Goal: Complete application form

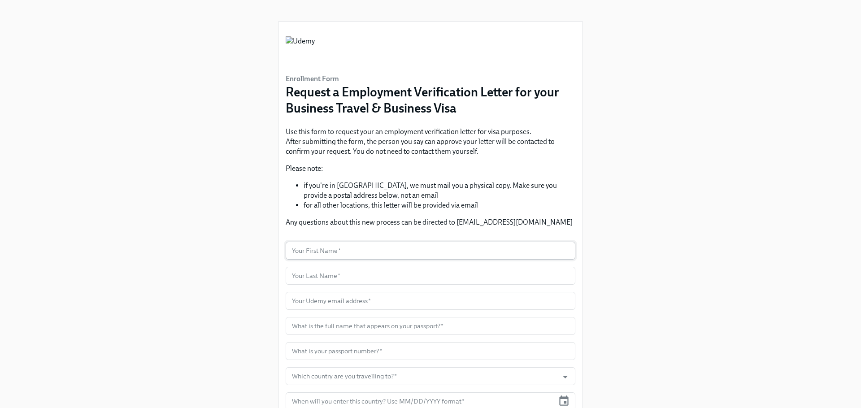
click at [387, 249] on input "text" at bounding box center [431, 251] width 290 height 18
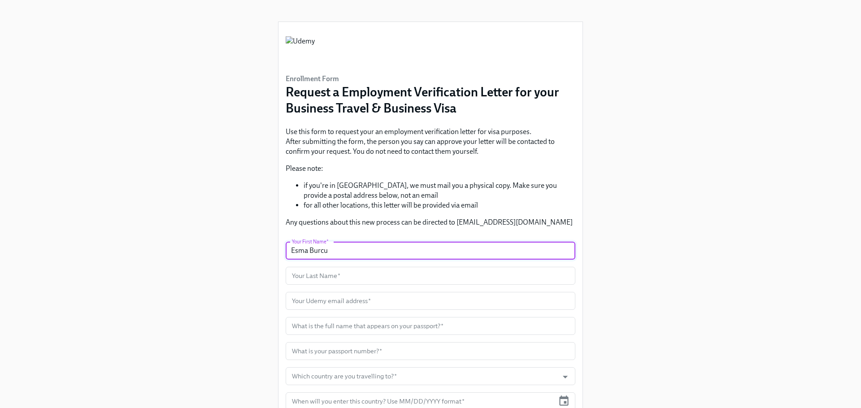
type input "Esma Burcu"
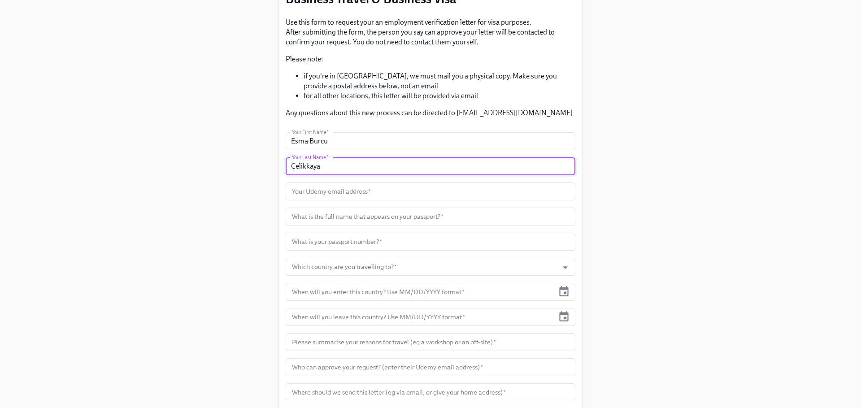
scroll to position [114, 0]
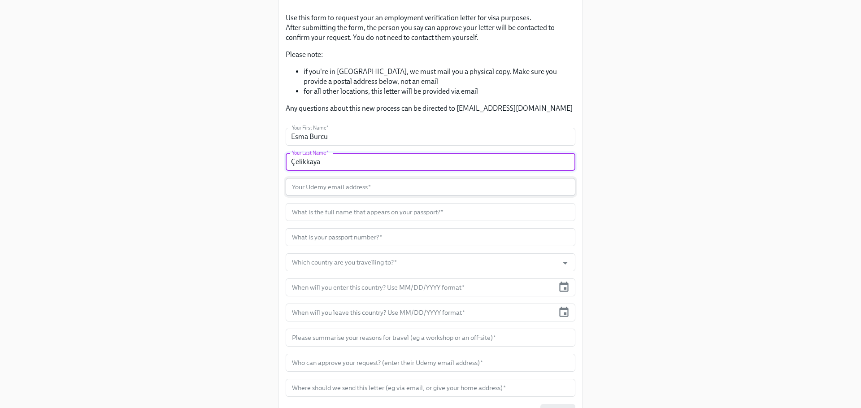
type input "Çelikkaya"
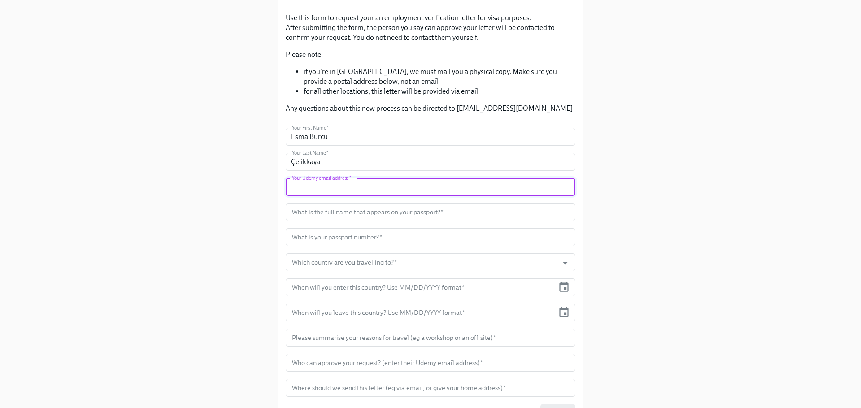
click at [422, 192] on input "text" at bounding box center [431, 187] width 290 height 18
type input "[EMAIL_ADDRESS][DOMAIN_NAME]"
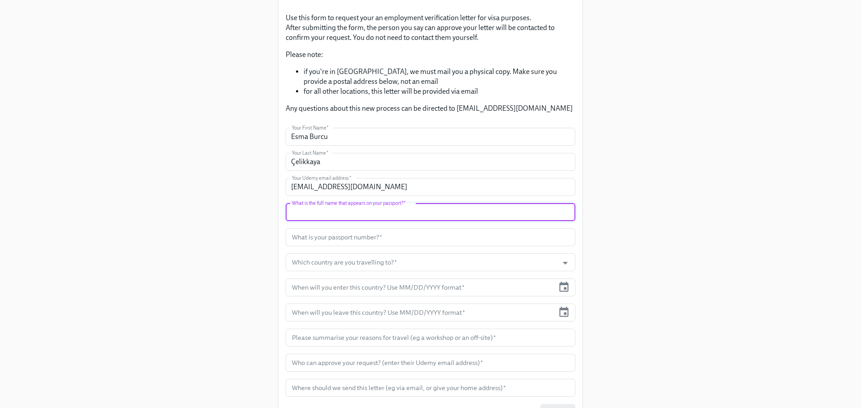
click at [440, 213] on input "text" at bounding box center [431, 212] width 290 height 18
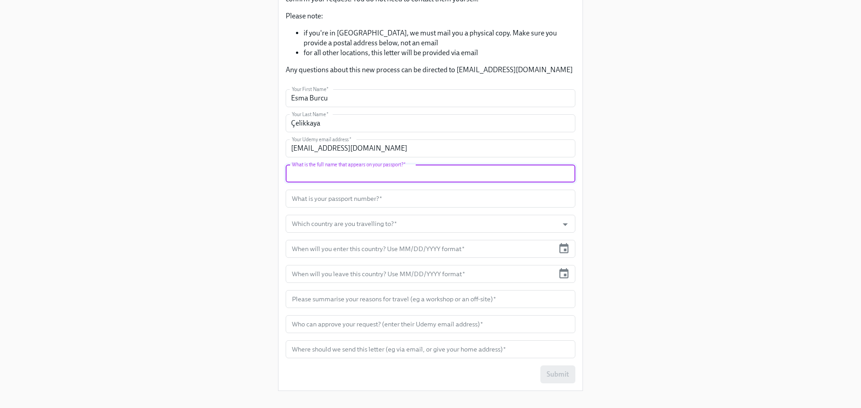
scroll to position [148, 0]
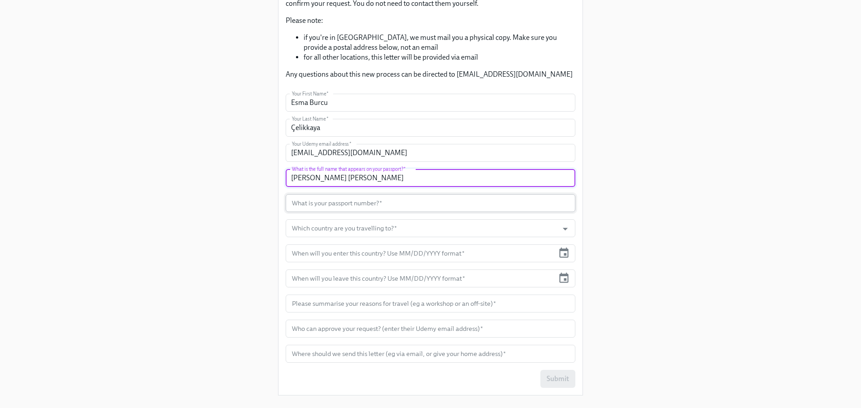
type input "[PERSON_NAME] [PERSON_NAME]"
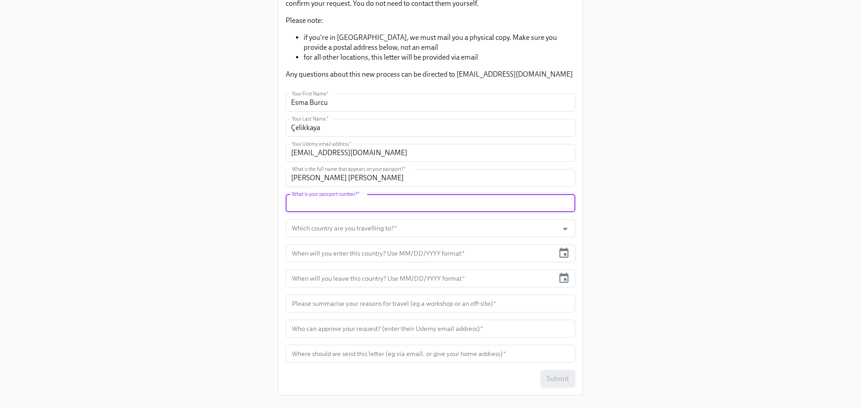
click at [400, 205] on input "text" at bounding box center [431, 203] width 290 height 18
type input "U35376127"
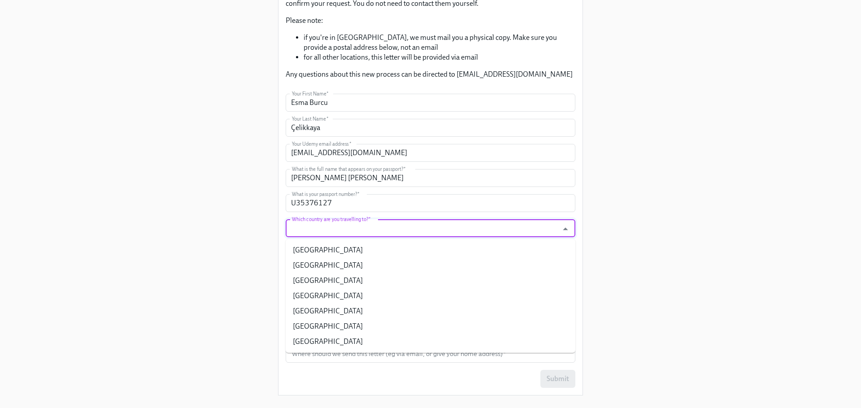
click at [373, 233] on input "Which country are you travelling to?   *" at bounding box center [422, 228] width 264 height 18
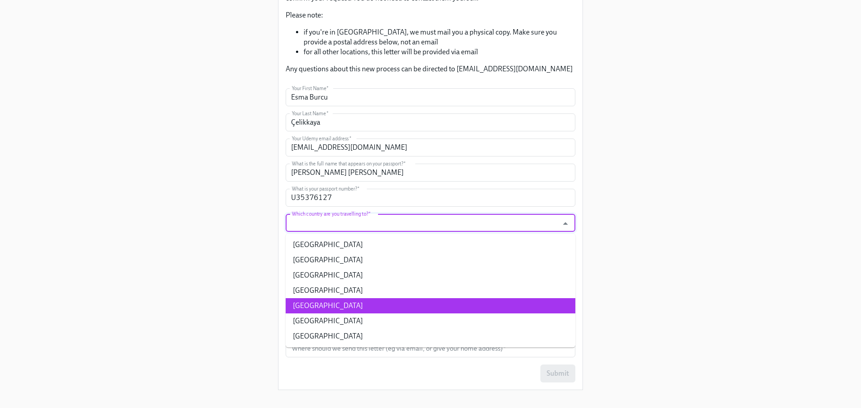
scroll to position [158, 0]
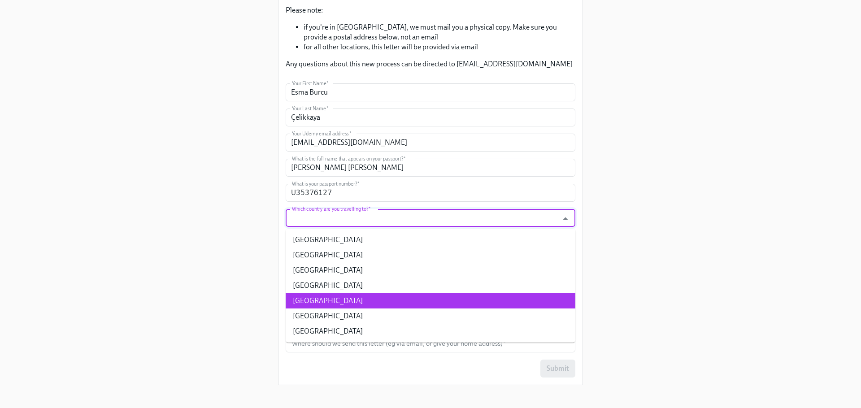
click at [351, 301] on li "[GEOGRAPHIC_DATA]" at bounding box center [431, 300] width 290 height 15
type input "[GEOGRAPHIC_DATA]"
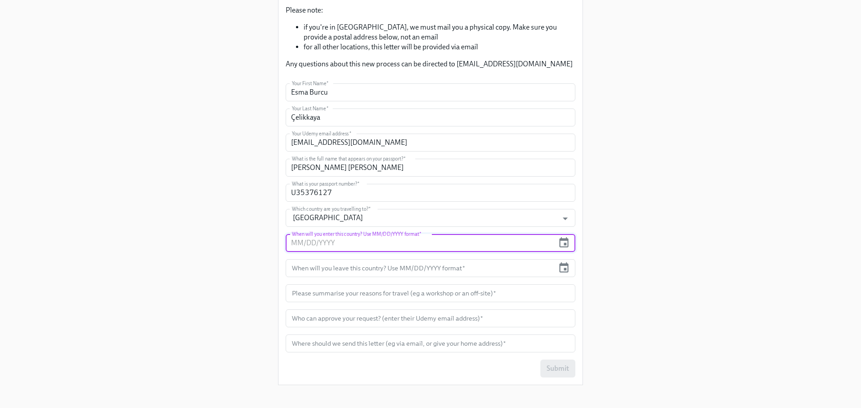
click at [353, 246] on input "text" at bounding box center [420, 243] width 269 height 18
type input "[DATE]"
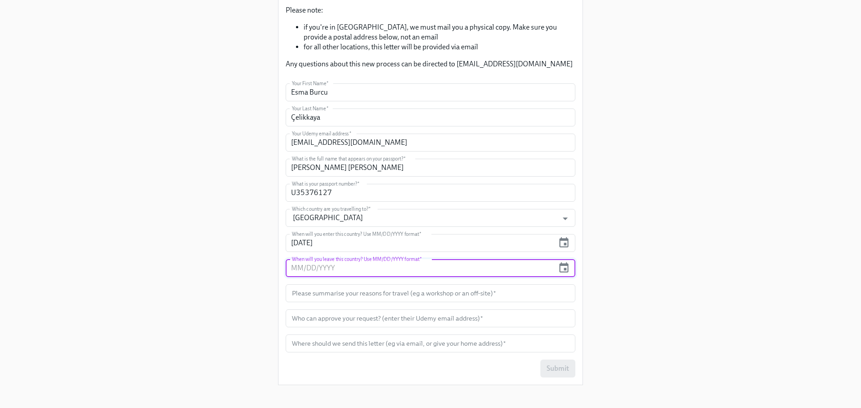
click at [365, 267] on input "text" at bounding box center [420, 268] width 269 height 18
type input "[DATE]"
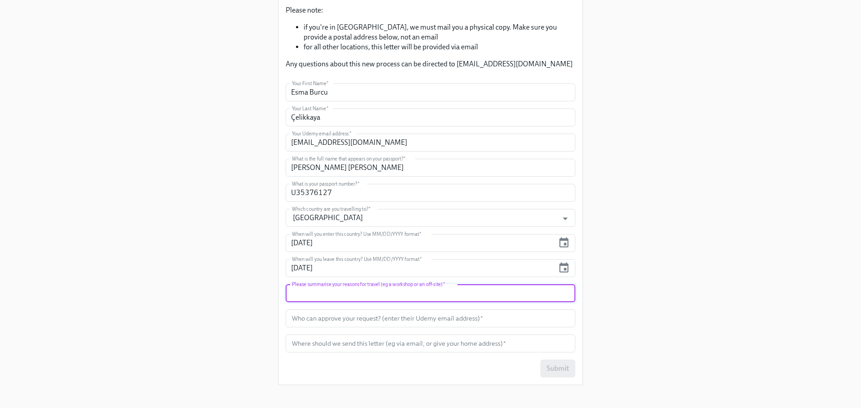
click at [370, 294] on input "text" at bounding box center [431, 293] width 290 height 18
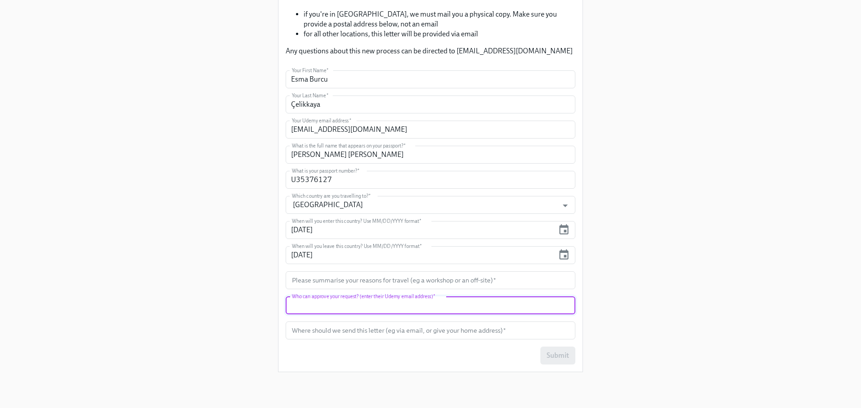
click at [361, 309] on input "text" at bounding box center [431, 305] width 290 height 18
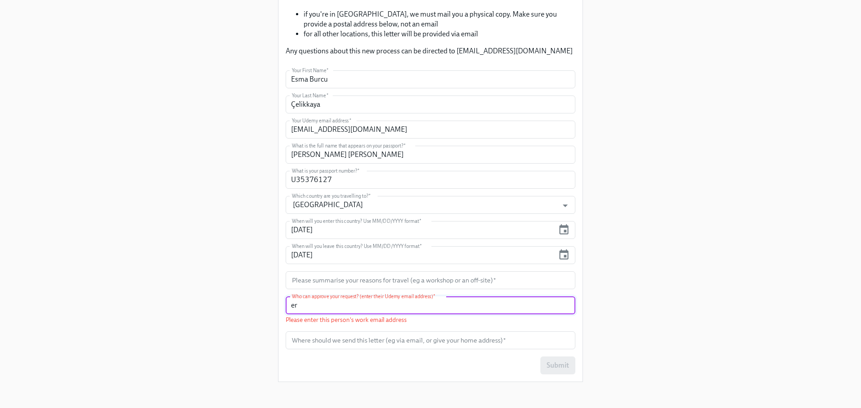
type input "e"
type input "[PERSON_NAME]"
click at [337, 343] on input "text" at bounding box center [431, 340] width 290 height 18
click at [389, 305] on input "[PERSON_NAME]" at bounding box center [431, 305] width 290 height 18
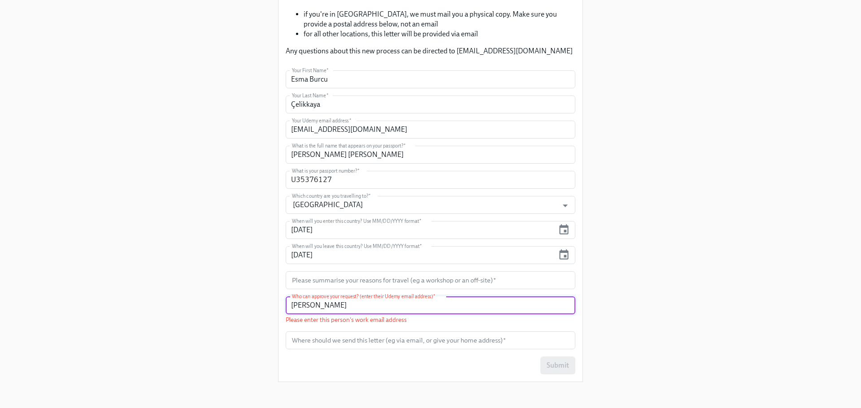
click at [389, 305] on input "[PERSON_NAME]" at bounding box center [431, 305] width 290 height 18
click at [226, 321] on div "Enrollment Form Request a Employment Verification Letter for your Business Trav…" at bounding box center [431, 109] width 818 height 560
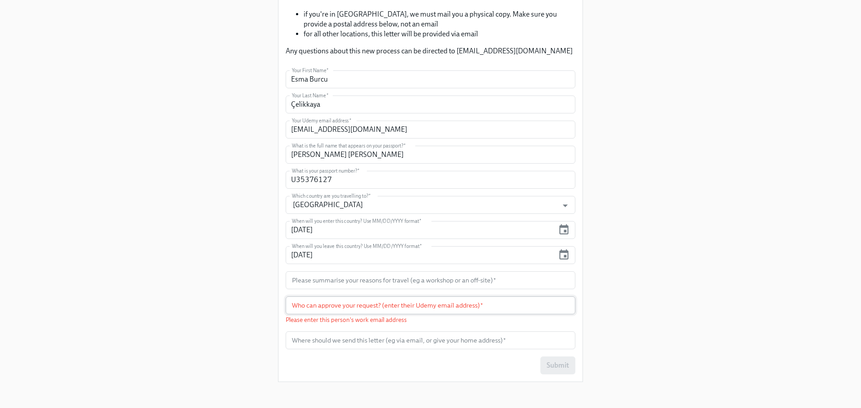
click at [341, 303] on input "text" at bounding box center [431, 305] width 290 height 18
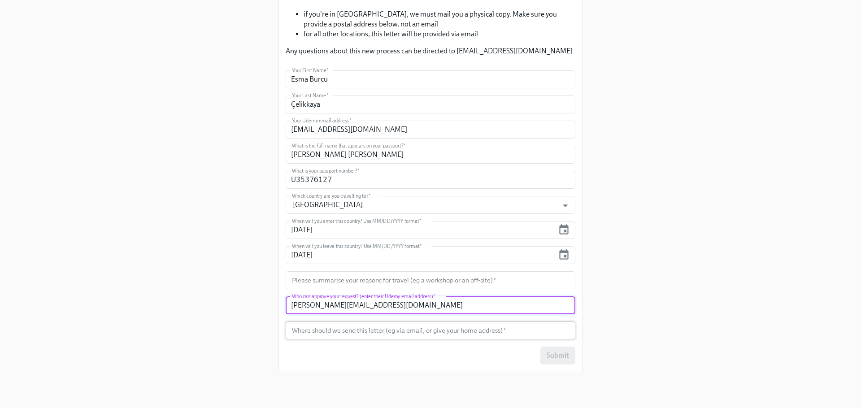
type input "[PERSON_NAME][EMAIL_ADDRESS][DOMAIN_NAME]"
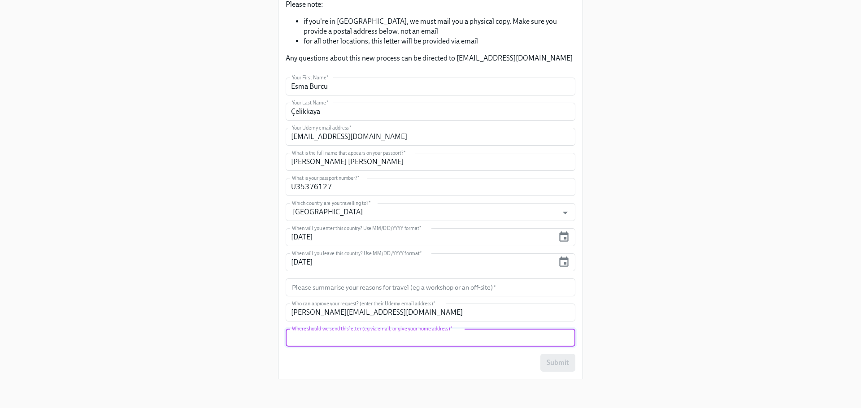
click at [327, 333] on input "text" at bounding box center [431, 338] width 290 height 18
type input "[EMAIL_ADDRESS][DOMAIN_NAME]"
click at [629, 280] on div "Enrollment Form Request a Employment Verification Letter for your Business Trav…" at bounding box center [431, 111] width 818 height 551
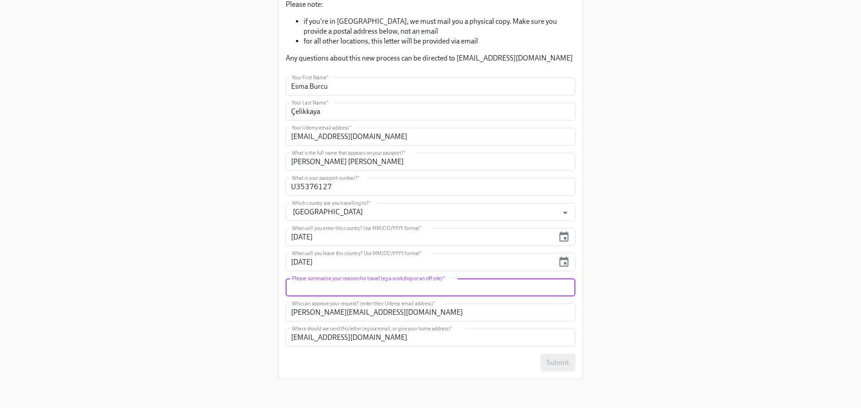
click at [457, 291] on input "text" at bounding box center [431, 287] width 290 height 18
type input "Product team offsite event"
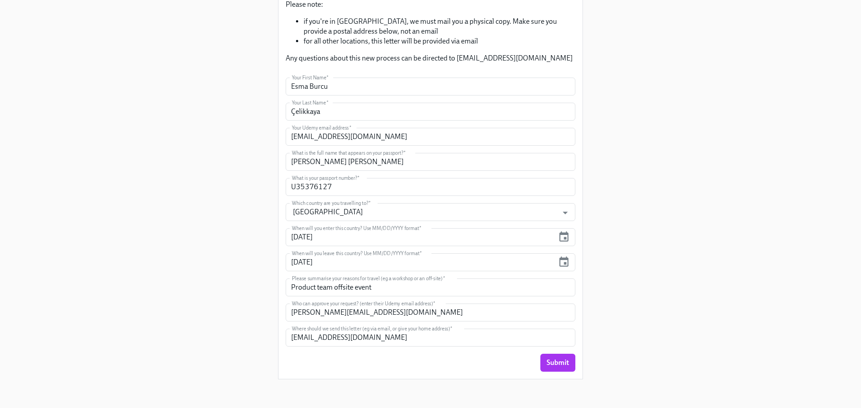
click at [762, 305] on div "Enrollment Form Request a Employment Verification Letter for your Business Trav…" at bounding box center [431, 111] width 818 height 551
